Goal: Check status: Check status

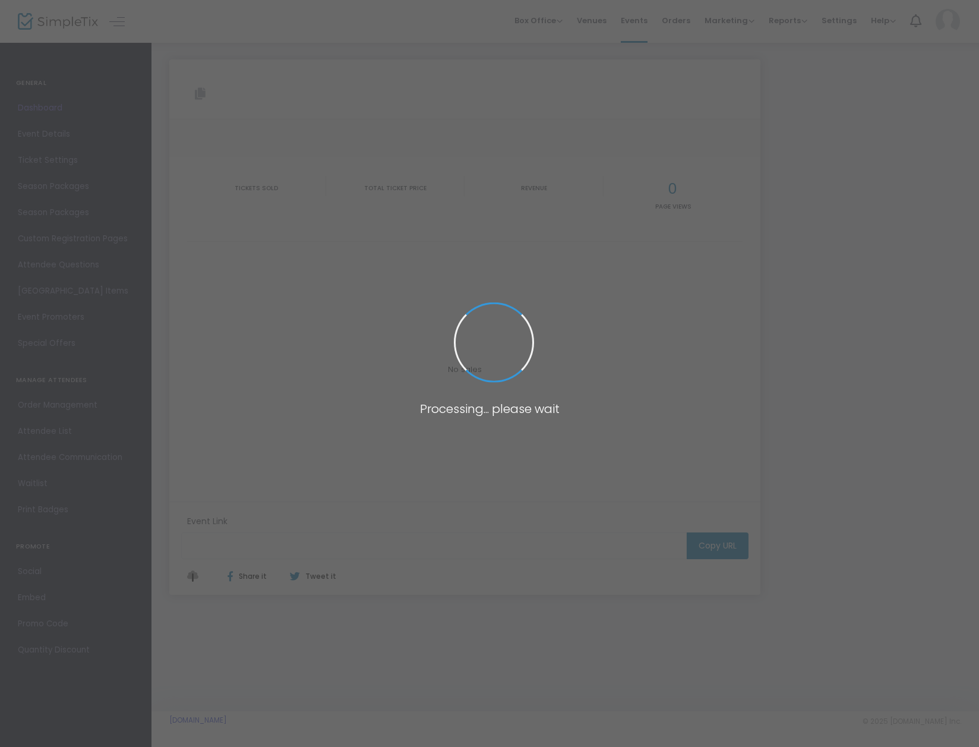
type input "[URL][DOMAIN_NAME]"
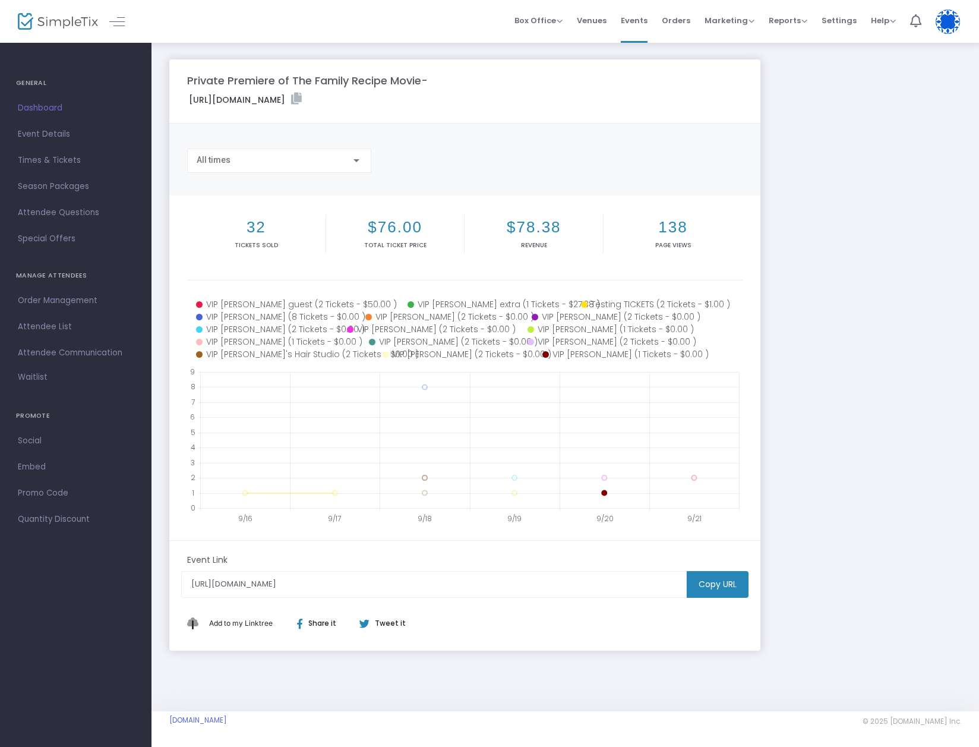
click at [647, 354] on icon at bounding box center [625, 354] width 167 height 12
click at [648, 337] on icon at bounding box center [605, 342] width 154 height 12
click at [472, 354] on icon at bounding box center [461, 354] width 156 height 12
click at [309, 353] on icon at bounding box center [287, 354] width 183 height 12
click at [299, 341] on icon at bounding box center [280, 342] width 169 height 12
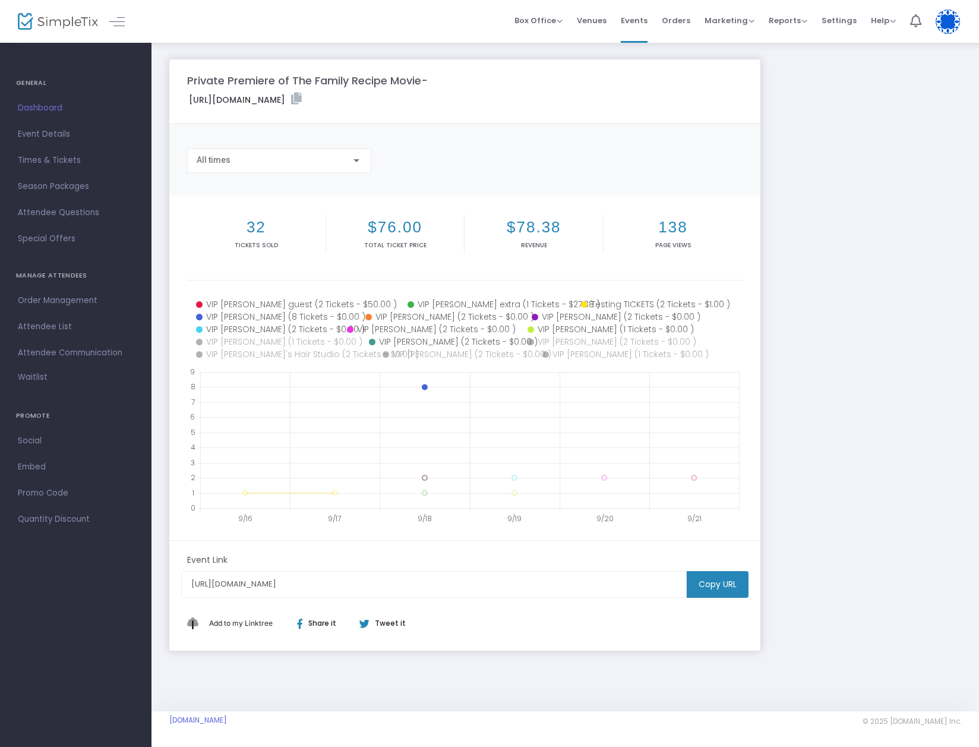
click at [281, 322] on icon at bounding box center [279, 317] width 166 height 12
click at [273, 325] on icon at bounding box center [269, 329] width 147 height 12
click at [394, 337] on icon at bounding box center [446, 342] width 155 height 12
click at [398, 327] on icon at bounding box center [435, 329] width 177 height 12
click at [550, 328] on icon at bounding box center [601, 329] width 146 height 12
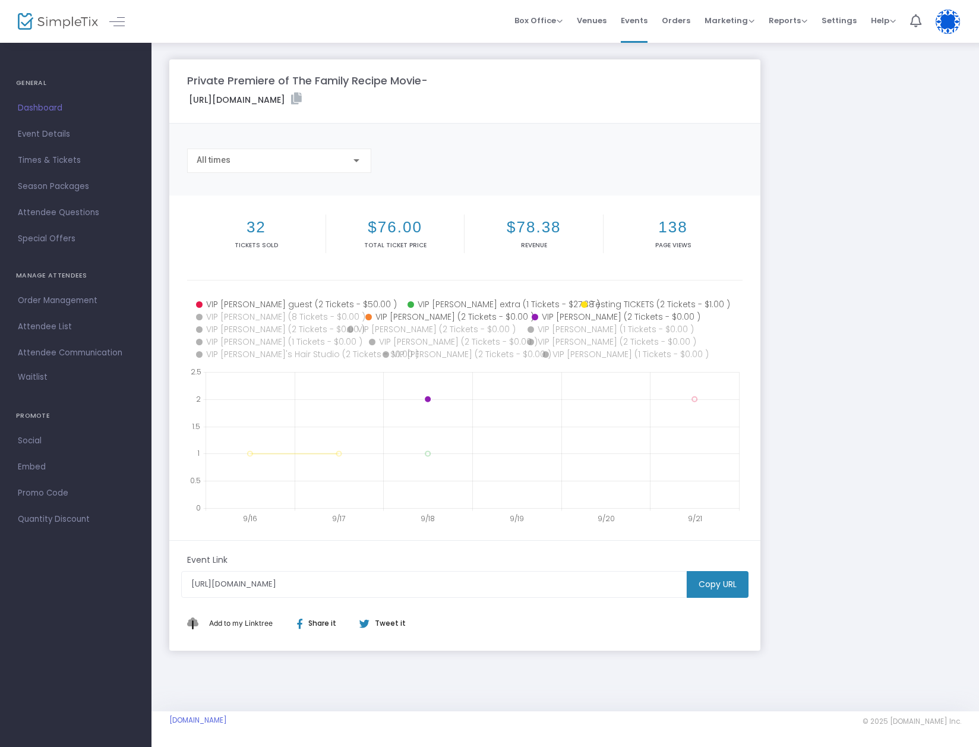
click at [588, 313] on icon at bounding box center [613, 317] width 163 height 12
click at [612, 302] on icon at bounding box center [654, 304] width 147 height 12
click at [532, 302] on icon at bounding box center [493, 304] width 170 height 12
click at [427, 311] on icon at bounding box center [446, 317] width 163 height 12
click at [299, 302] on icon at bounding box center [300, 304] width 208 height 12
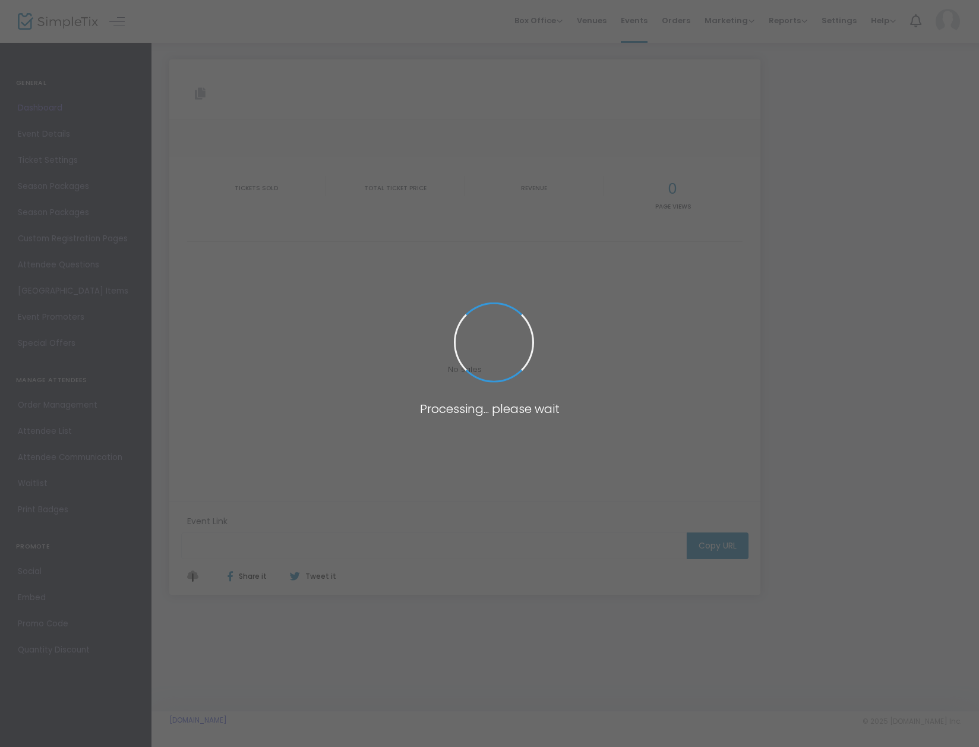
type input "[URL][DOMAIN_NAME]"
